Goal: Task Accomplishment & Management: Manage account settings

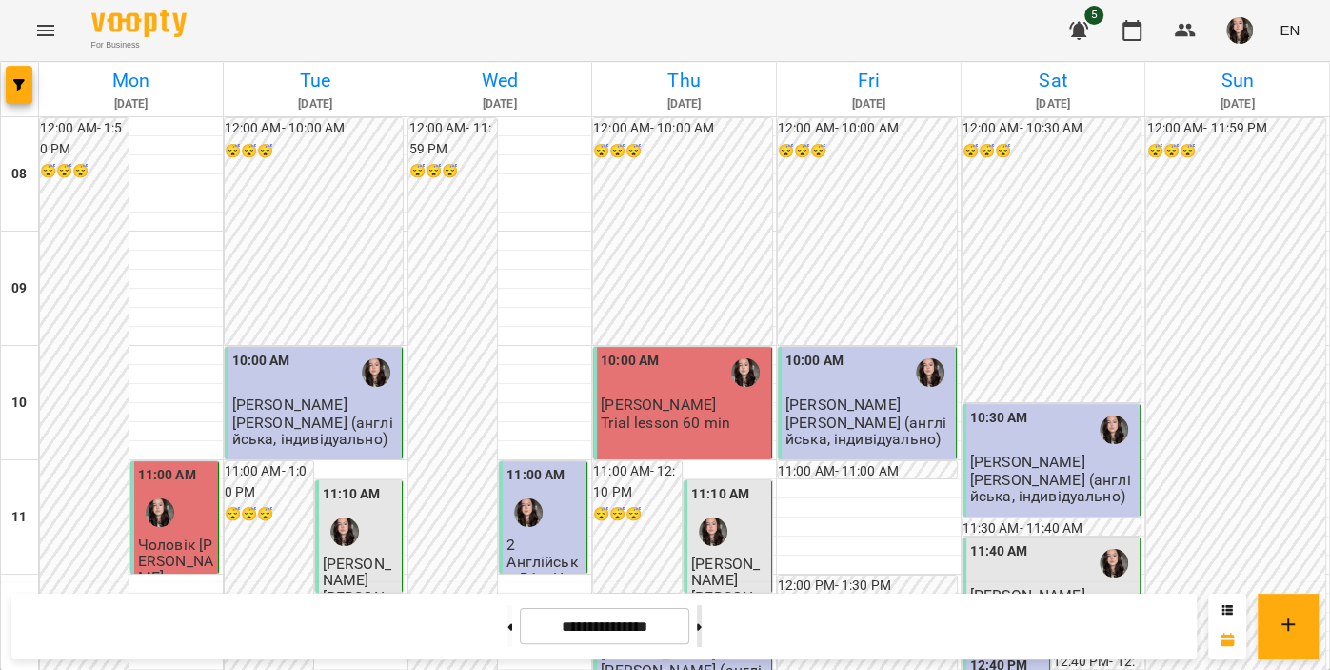
click at [702, 626] on button at bounding box center [699, 626] width 5 height 42
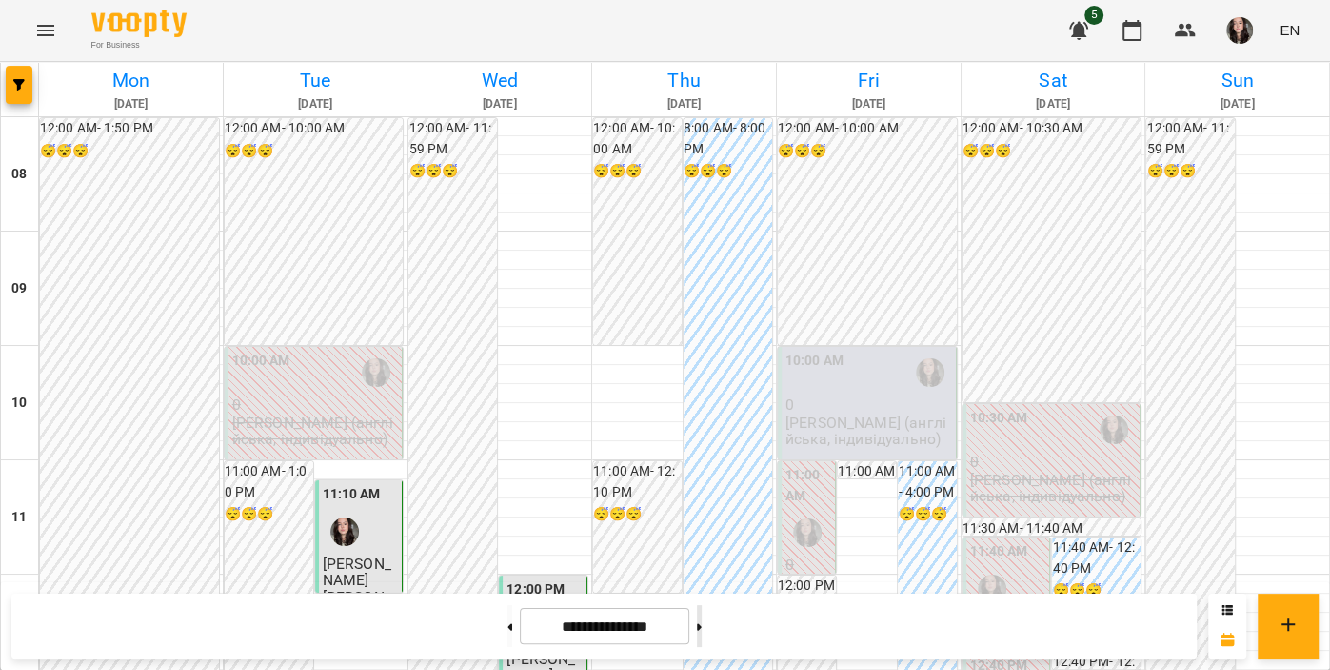
click at [702, 624] on button at bounding box center [699, 626] width 5 height 42
type input "**********"
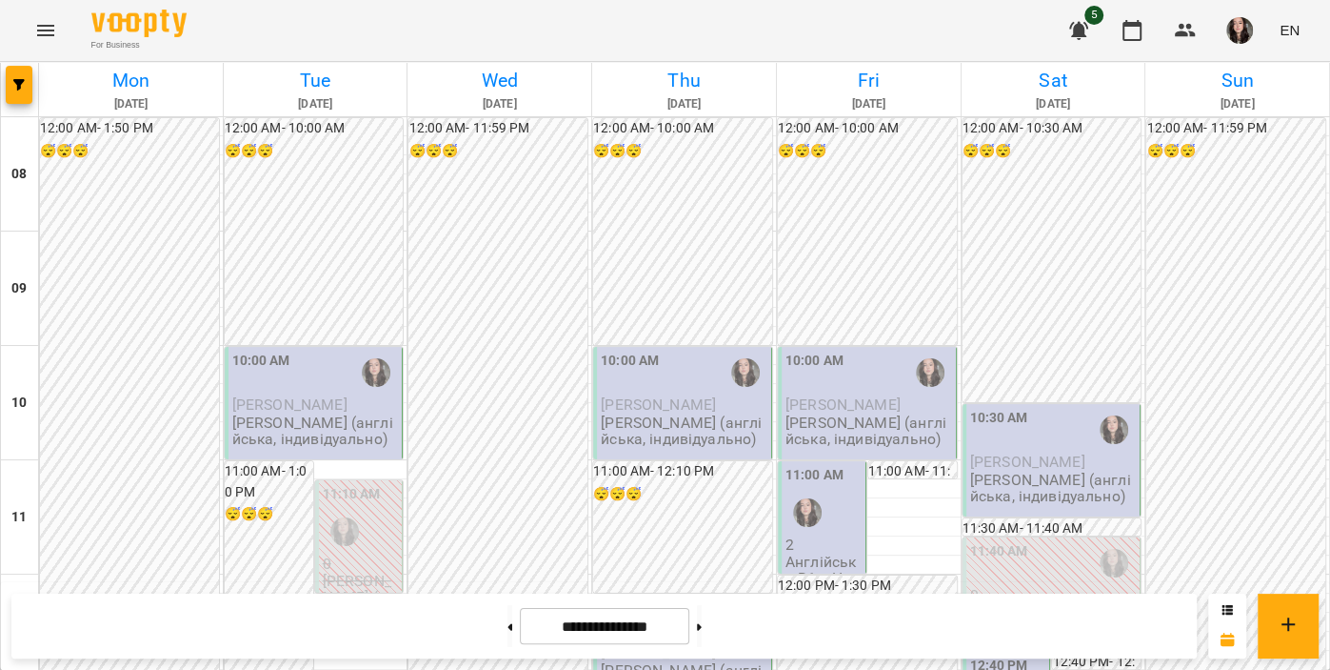
scroll to position [74, 0]
click at [300, 395] on span "[PERSON_NAME]" at bounding box center [289, 404] width 115 height 18
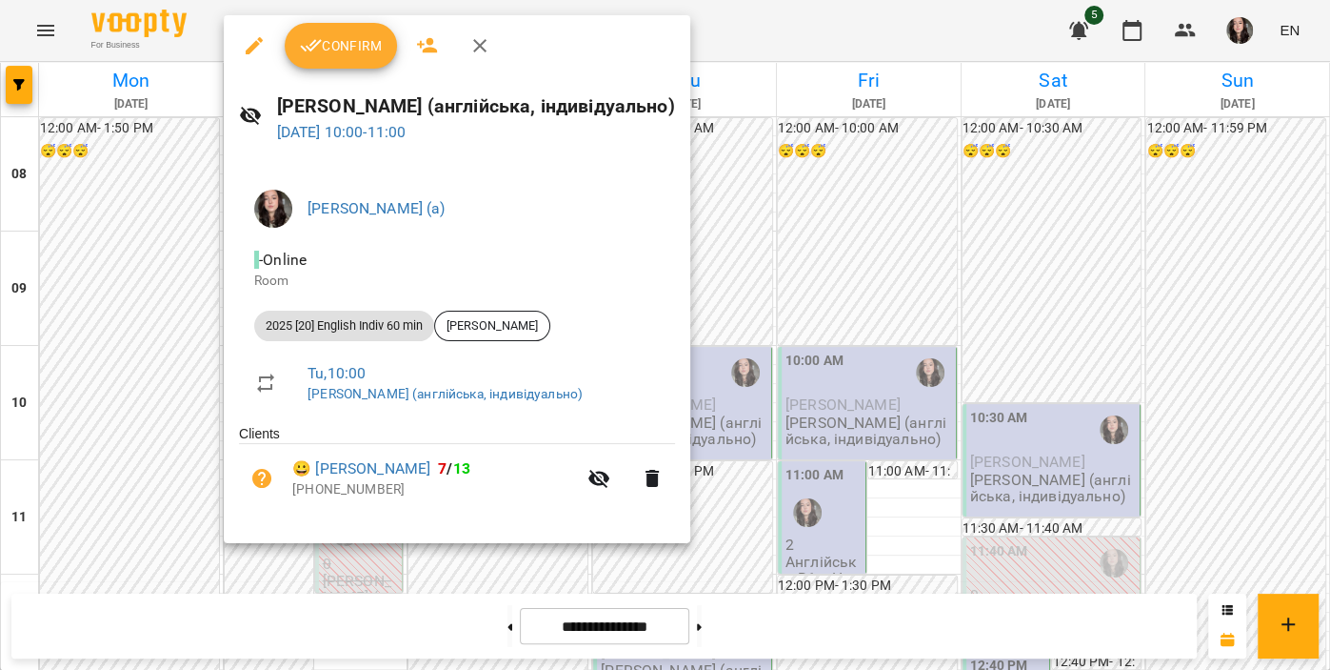
click at [336, 42] on span "Confirm" at bounding box center [341, 45] width 82 height 23
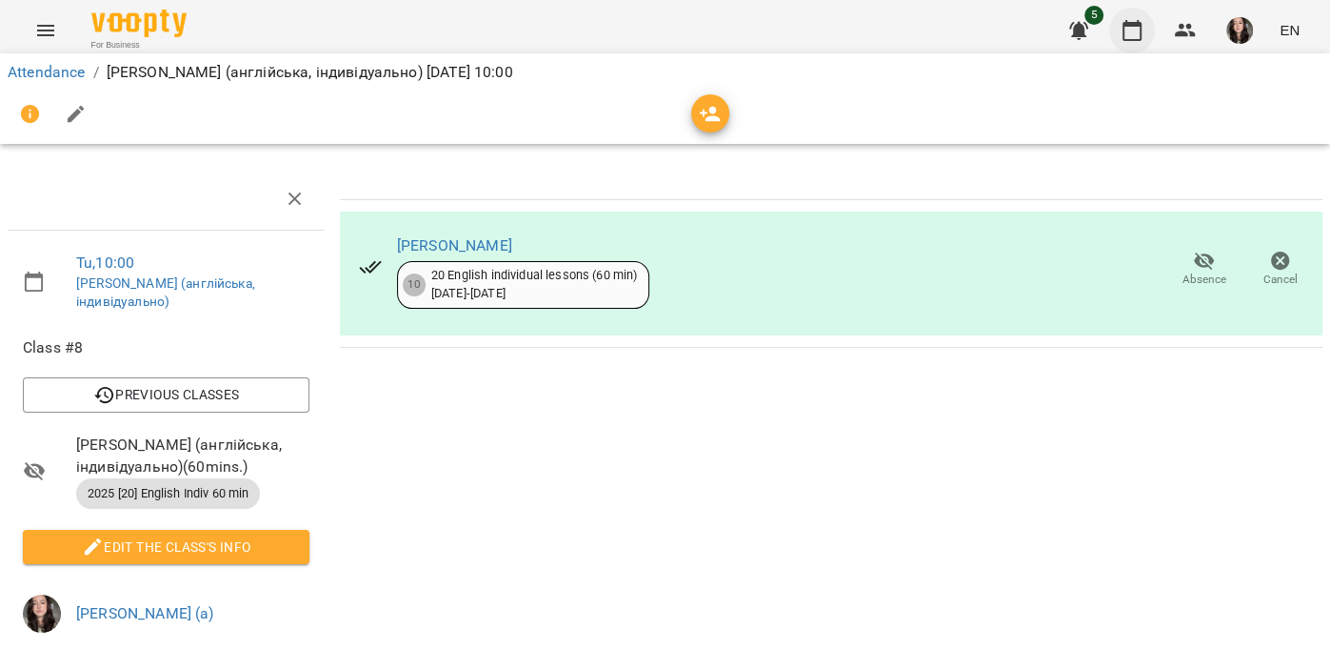
click at [1139, 30] on icon "button" at bounding box center [1132, 30] width 23 height 23
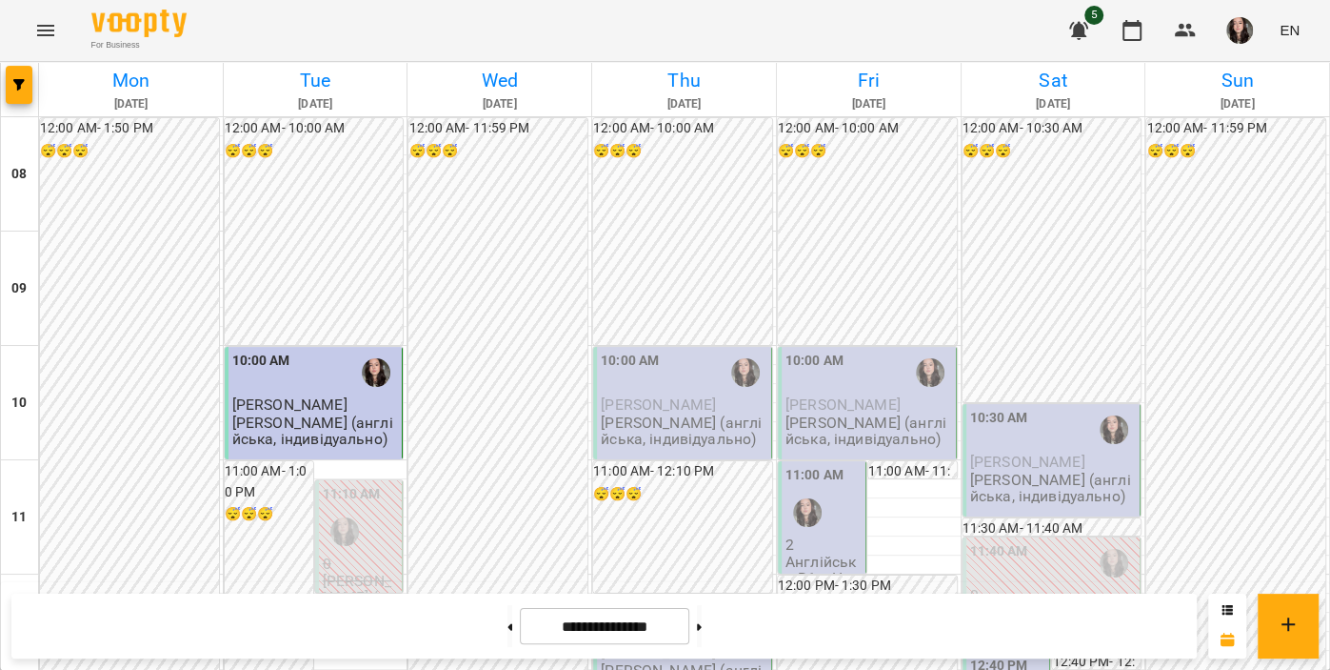
scroll to position [978, 0]
click at [569, 617] on input "**********" at bounding box center [605, 626] width 170 height 37
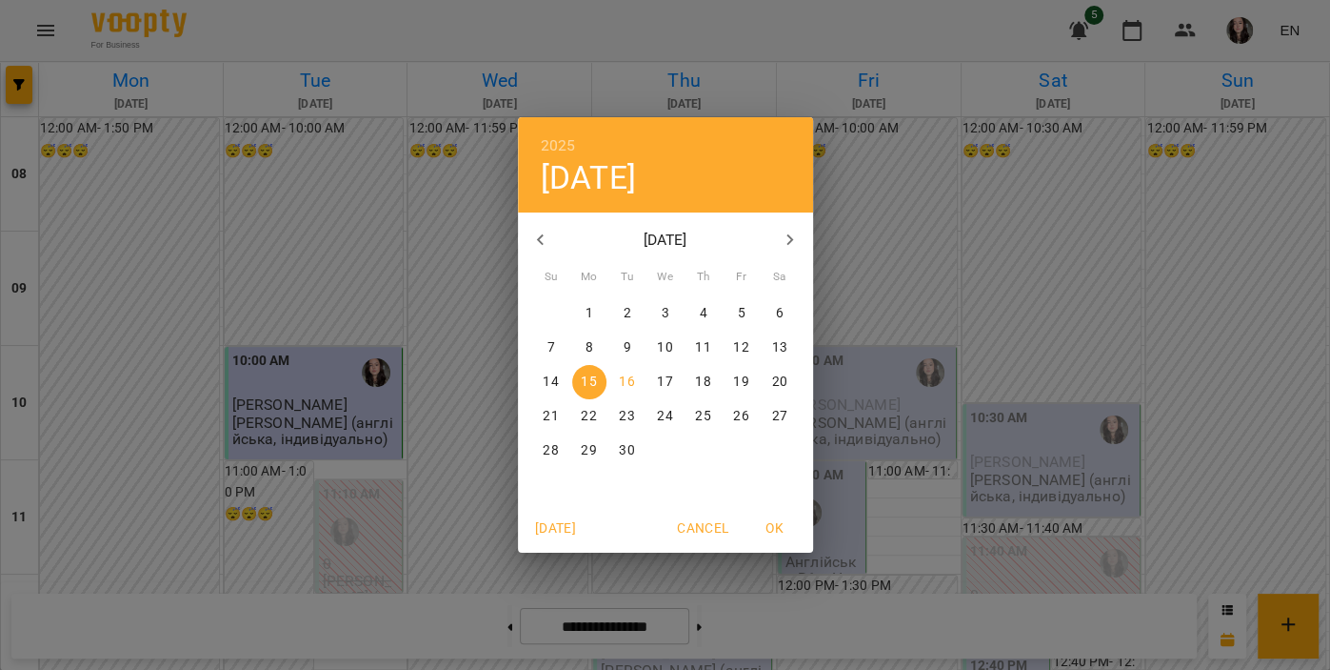
click at [594, 313] on span "1" at bounding box center [589, 313] width 34 height 19
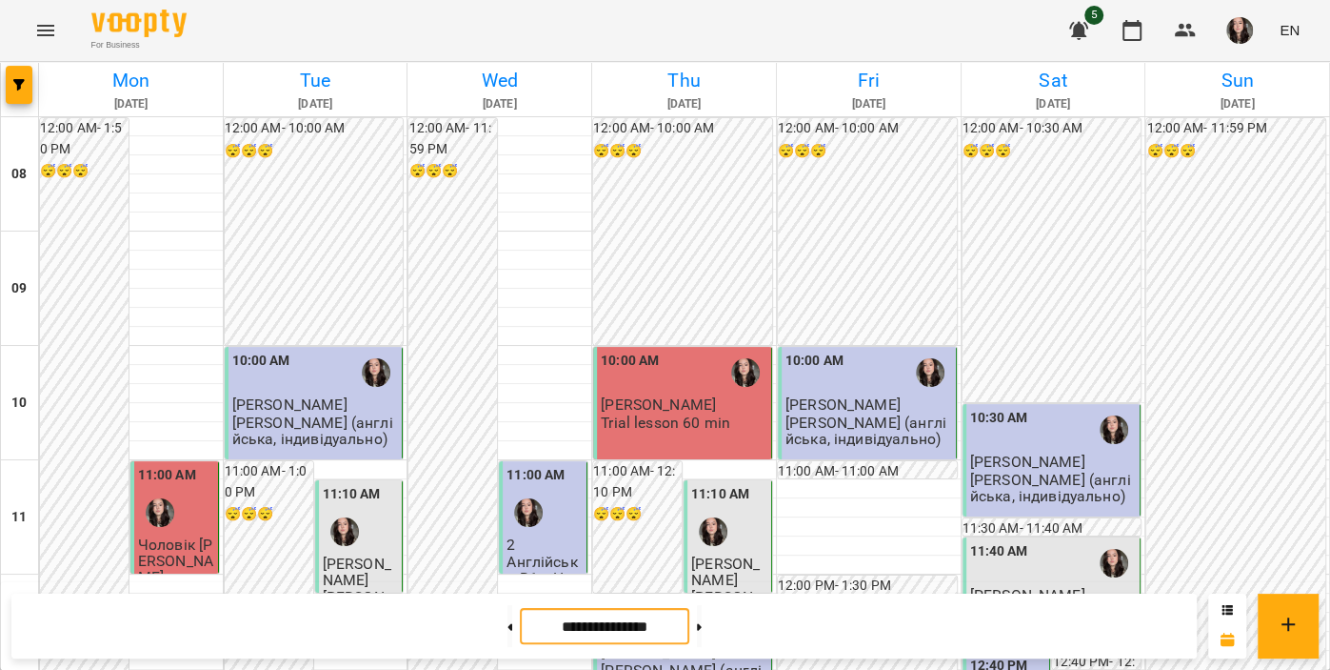
scroll to position [1247, 0]
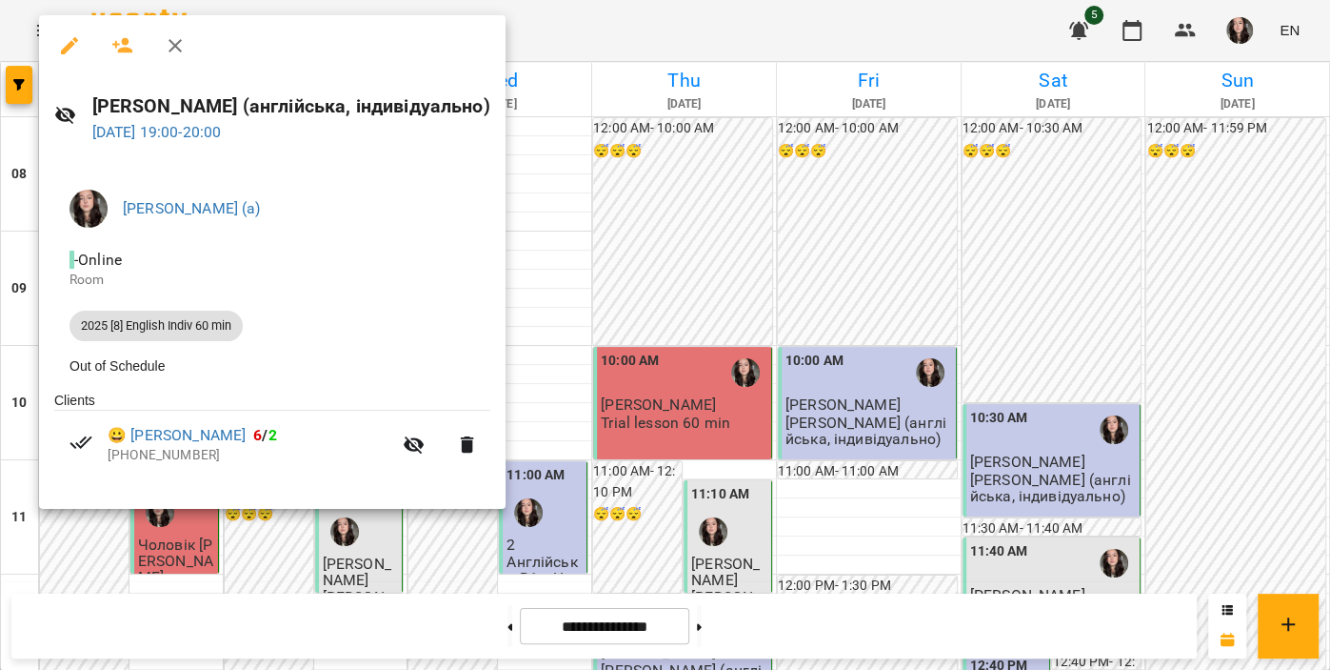
click at [177, 47] on icon "button" at bounding box center [175, 45] width 13 height 13
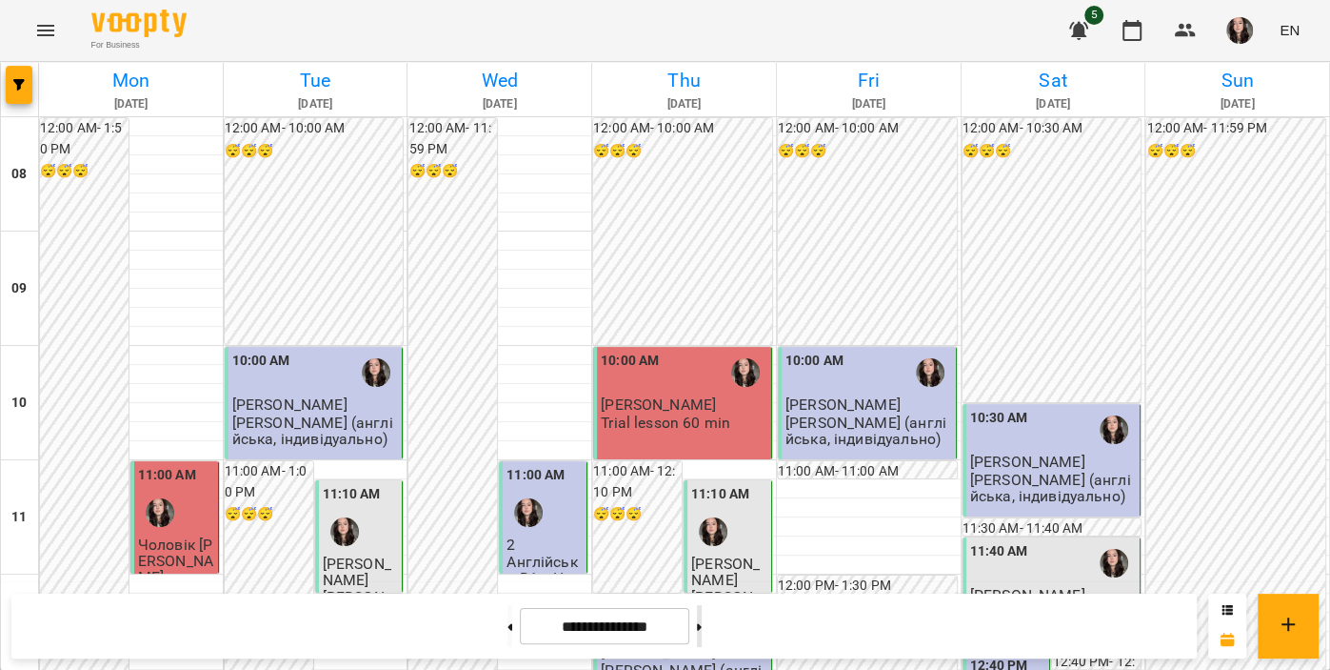
click at [702, 629] on button at bounding box center [699, 626] width 5 height 42
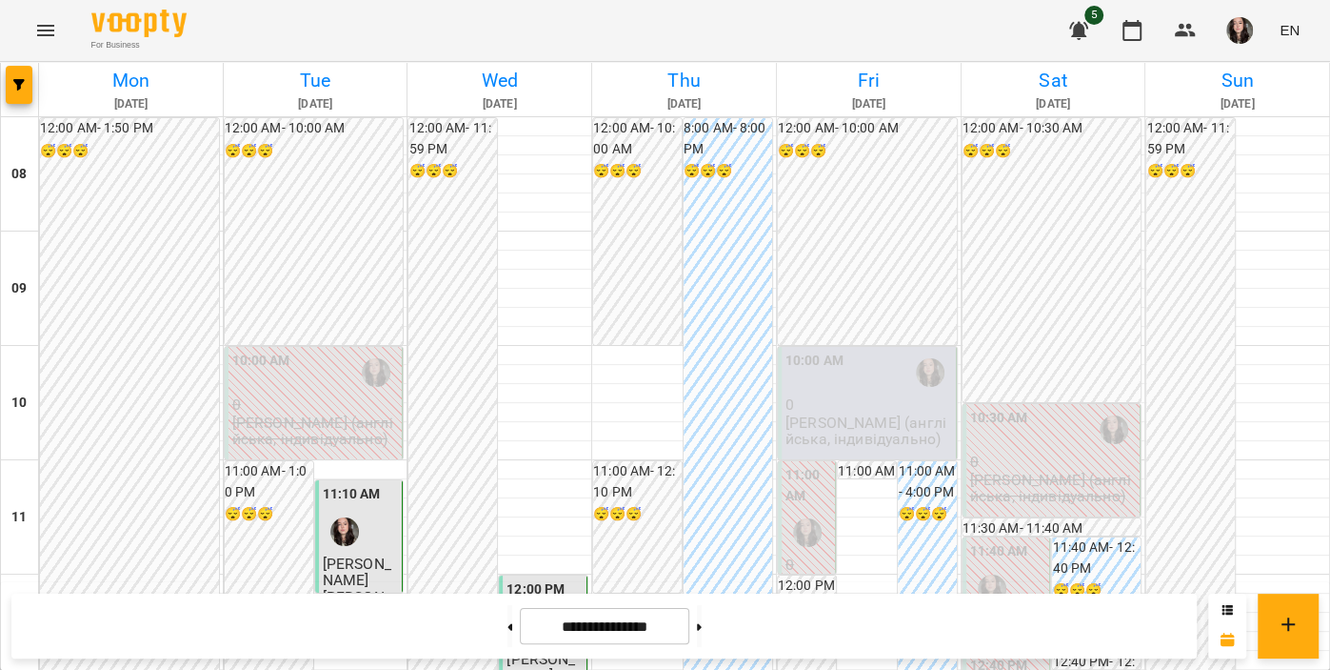
scroll to position [1148, 0]
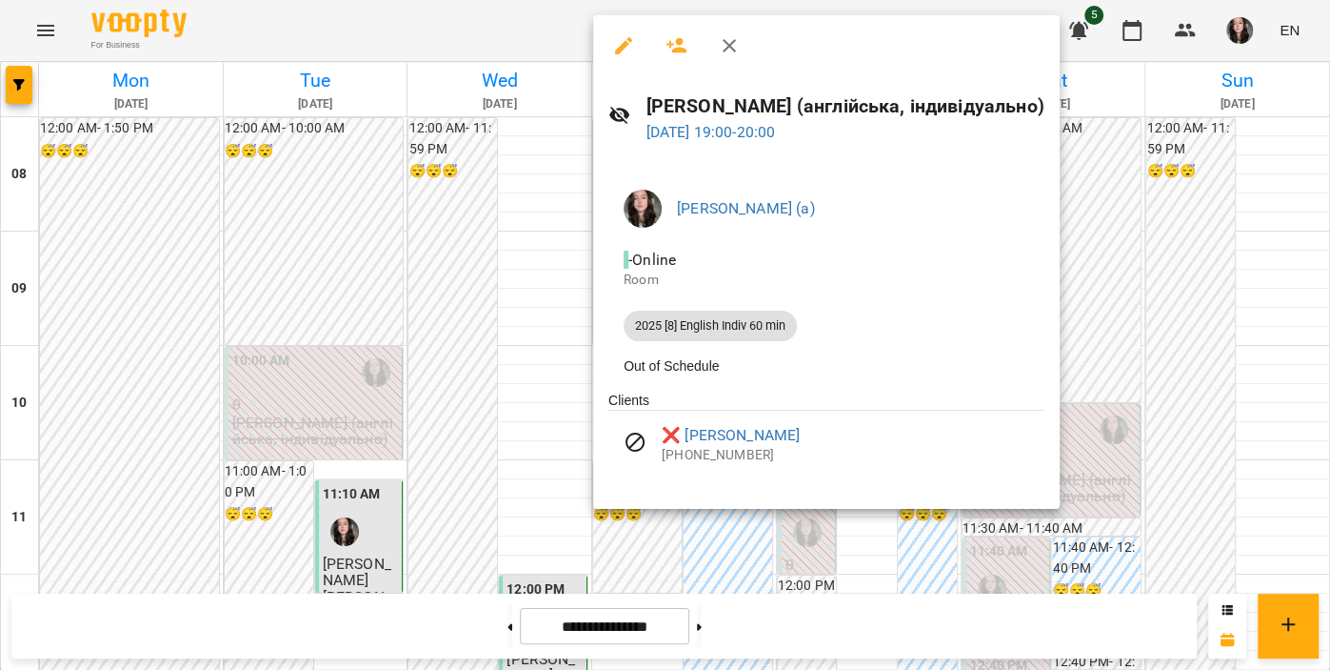
click at [718, 46] on icon "button" at bounding box center [729, 45] width 23 height 23
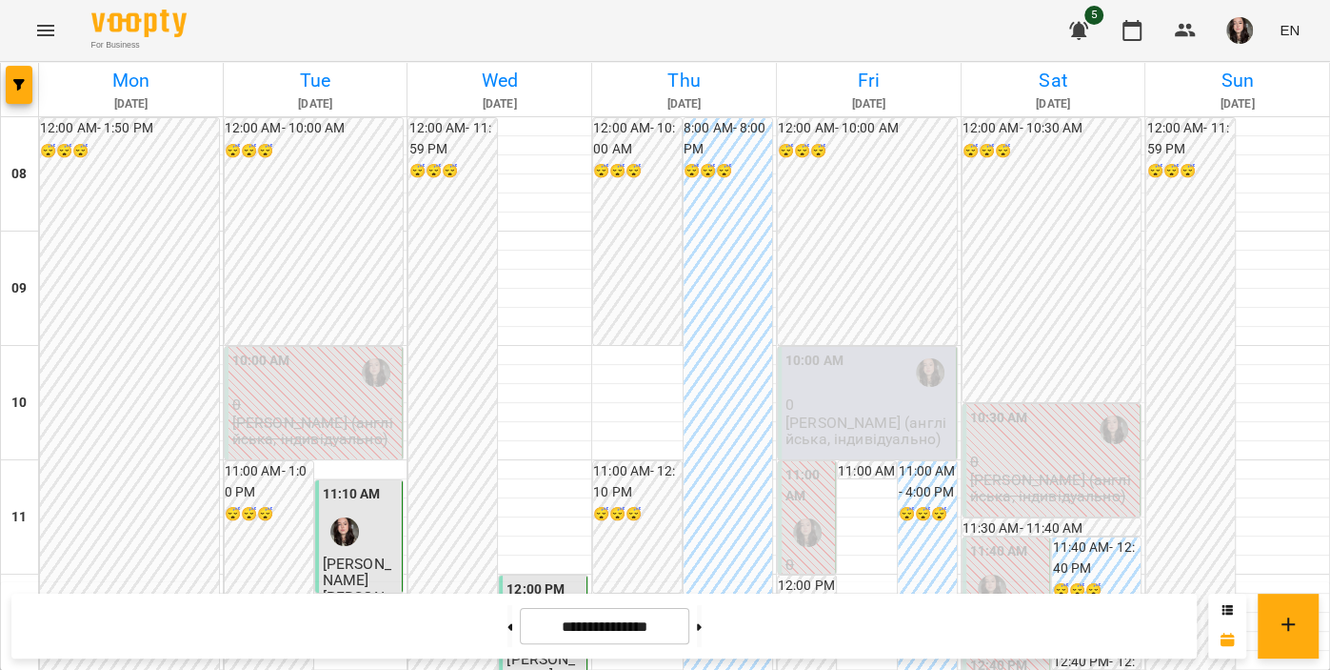
scroll to position [50, 0]
click at [876, 414] on p "[PERSON_NAME] (англійська, індивідуально)" at bounding box center [869, 430] width 167 height 33
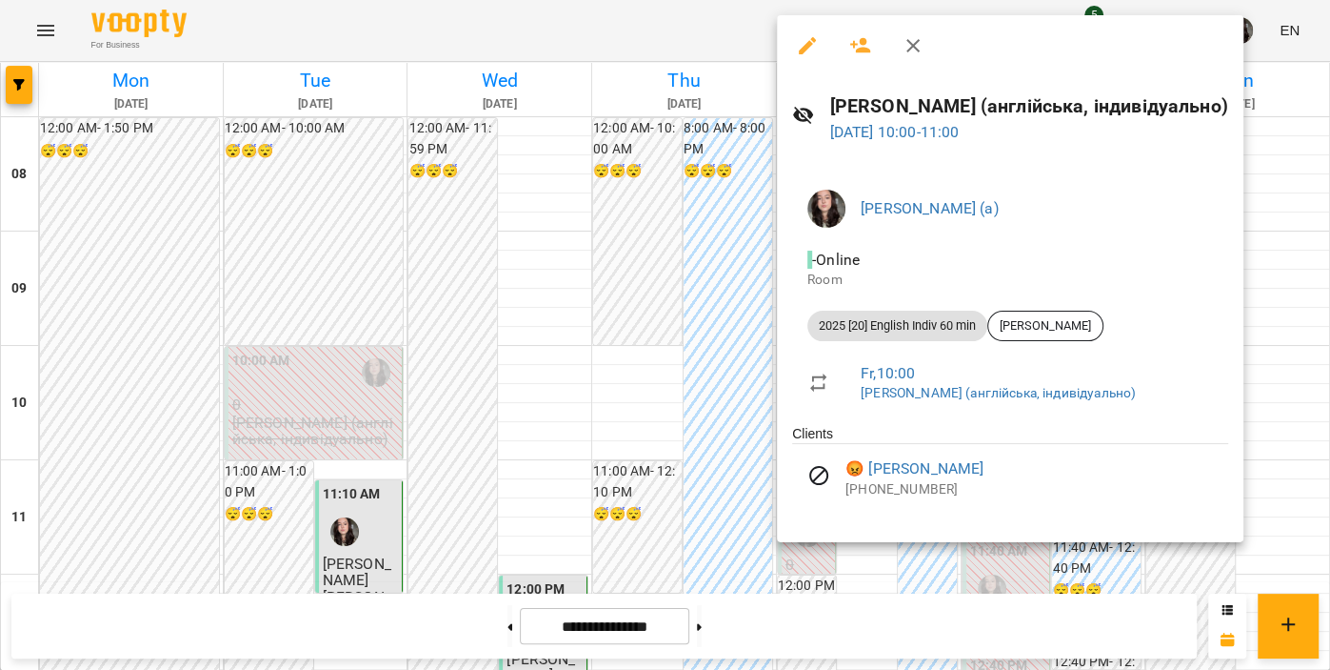
click at [911, 50] on icon "button" at bounding box center [913, 45] width 23 height 23
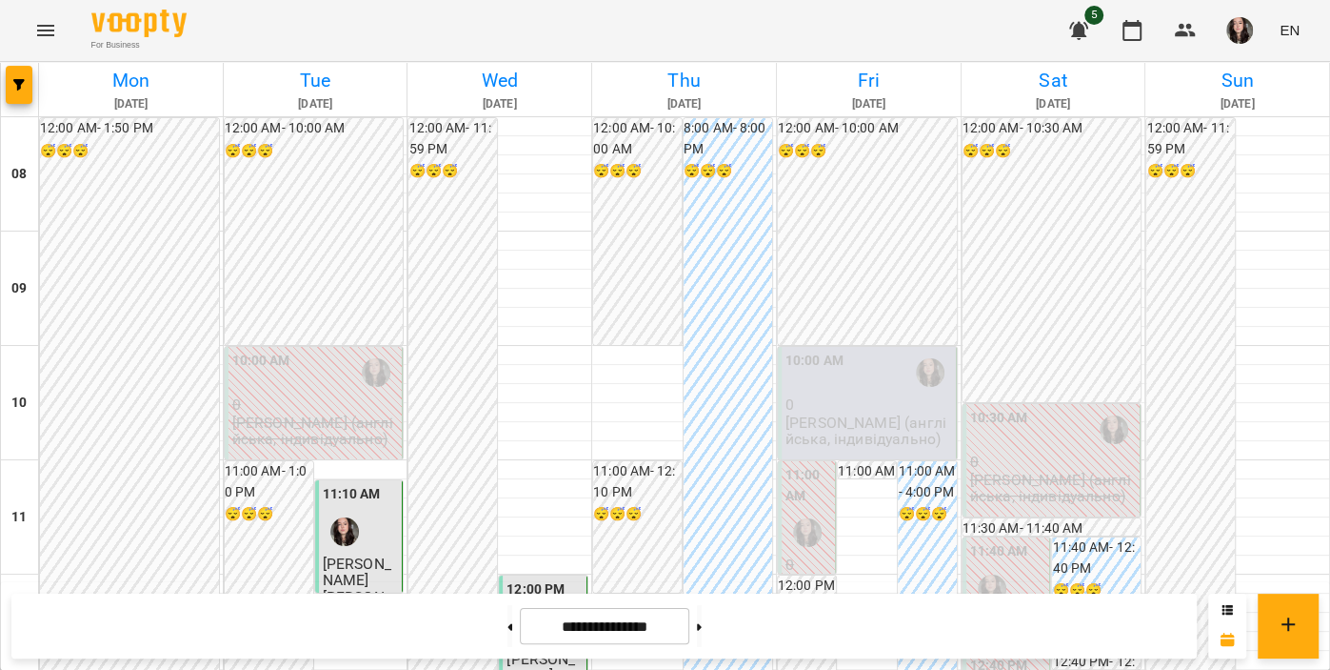
scroll to position [1247, 0]
click at [702, 638] on button at bounding box center [699, 626] width 5 height 42
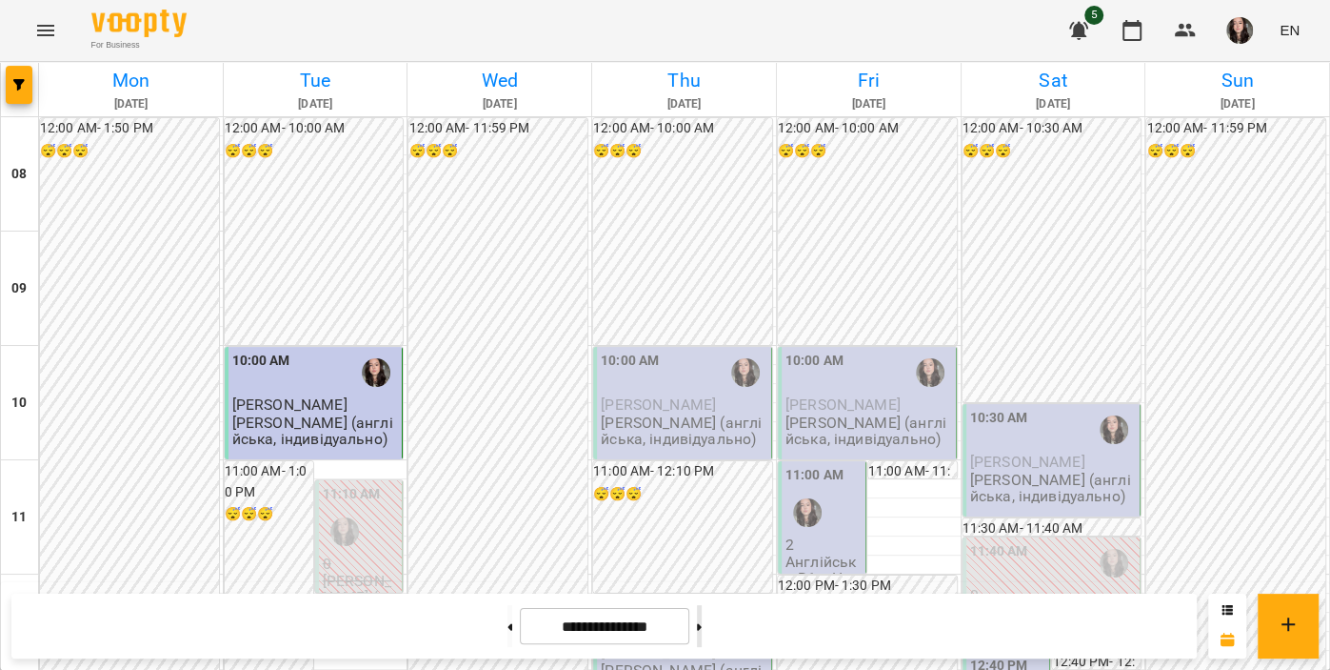
click at [702, 630] on button at bounding box center [699, 626] width 5 height 42
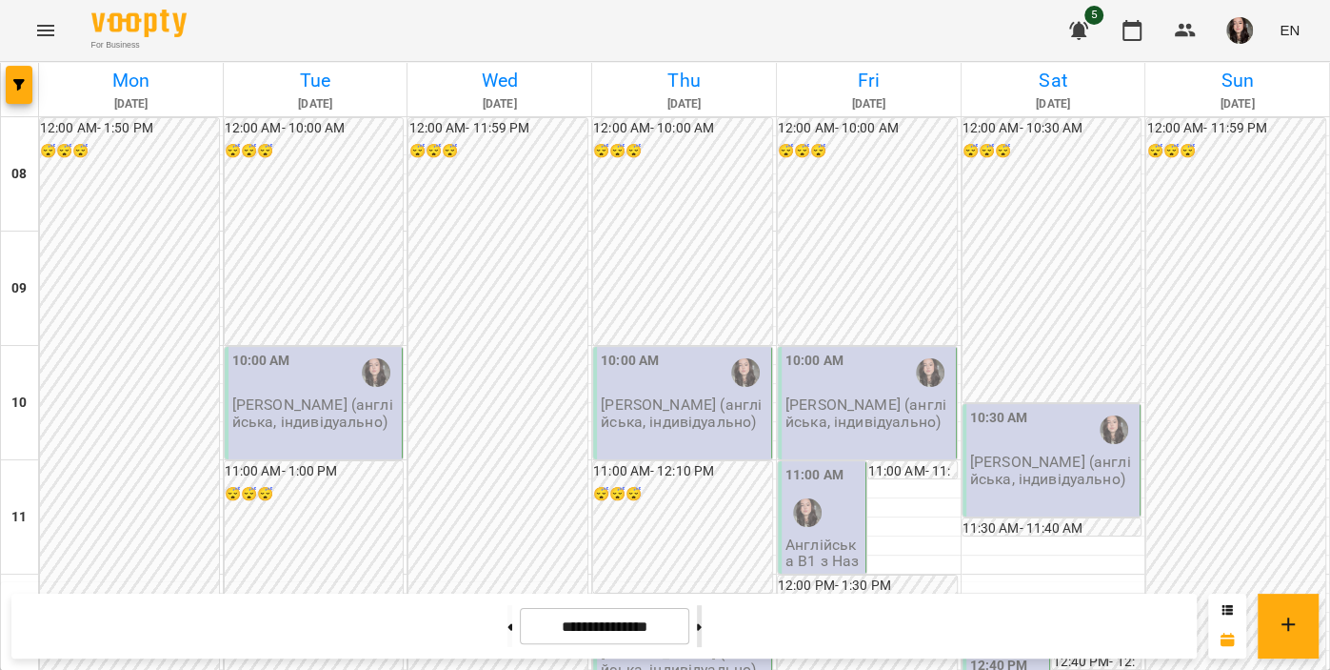
click at [702, 632] on button at bounding box center [699, 626] width 5 height 42
click at [592, 615] on input "**********" at bounding box center [605, 626] width 170 height 37
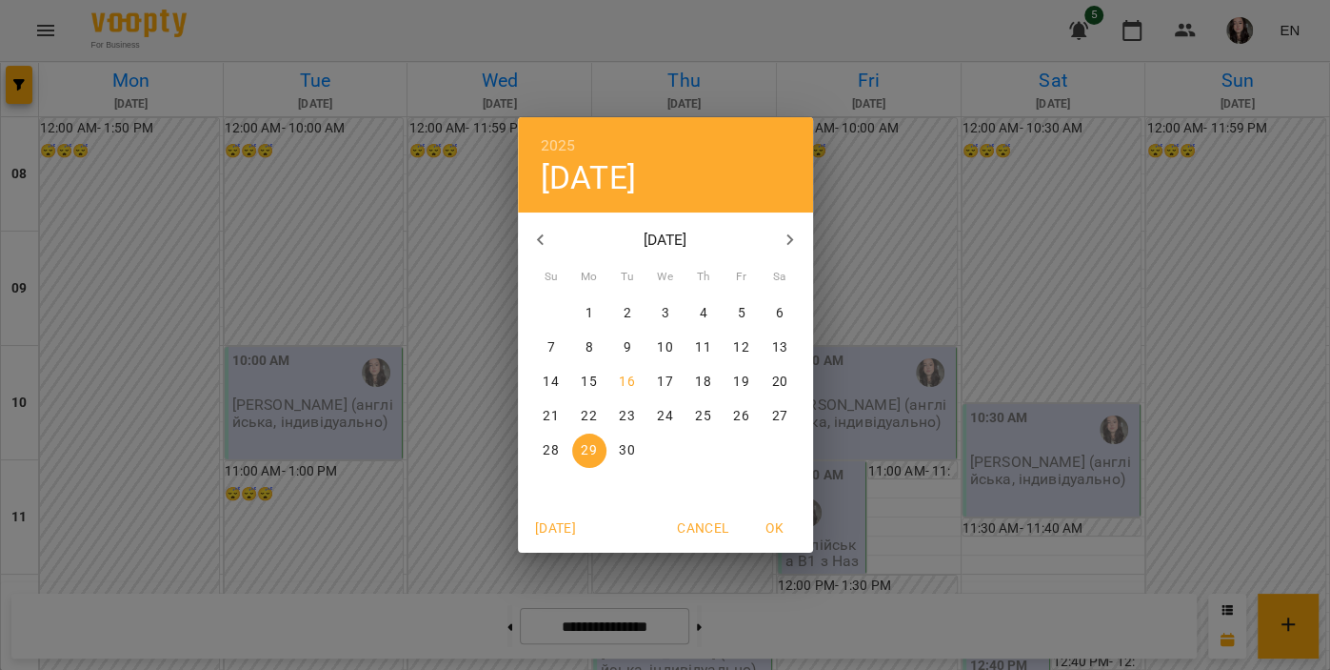
click at [588, 310] on p "1" at bounding box center [589, 313] width 8 height 19
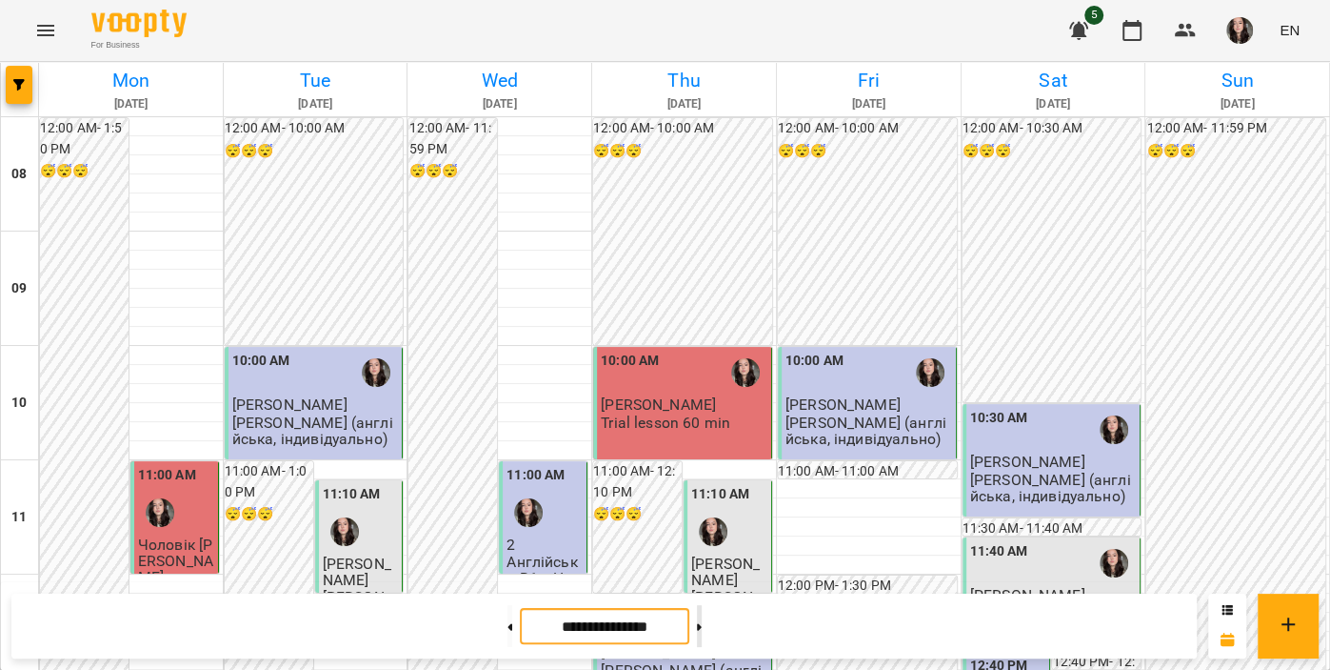
click at [702, 631] on button at bounding box center [699, 626] width 5 height 42
type input "**********"
